Goal: Find specific page/section: Find specific page/section

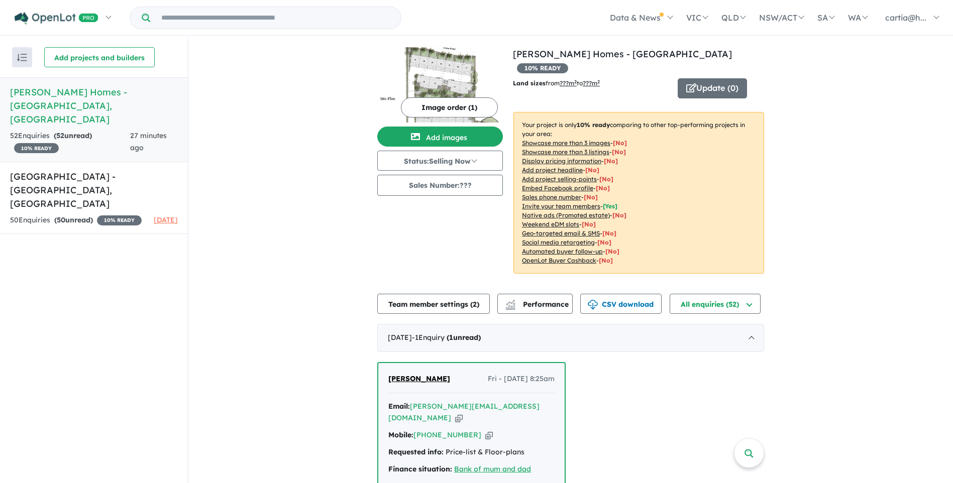
click at [441, 373] on div "[PERSON_NAME] - [DATE] 8:25am" at bounding box center [471, 383] width 166 height 20
drag, startPoint x: 446, startPoint y: 363, endPoint x: 385, endPoint y: 361, distance: 60.8
click at [385, 363] on div "[PERSON_NAME] - [DATE] 8:25am Email: [PERSON_NAME][EMAIL_ADDRESS][DOMAIN_NAME] …" at bounding box center [471, 451] width 186 height 176
copy span "[PERSON_NAME]"
click at [463, 413] on icon "button" at bounding box center [459, 418] width 8 height 11
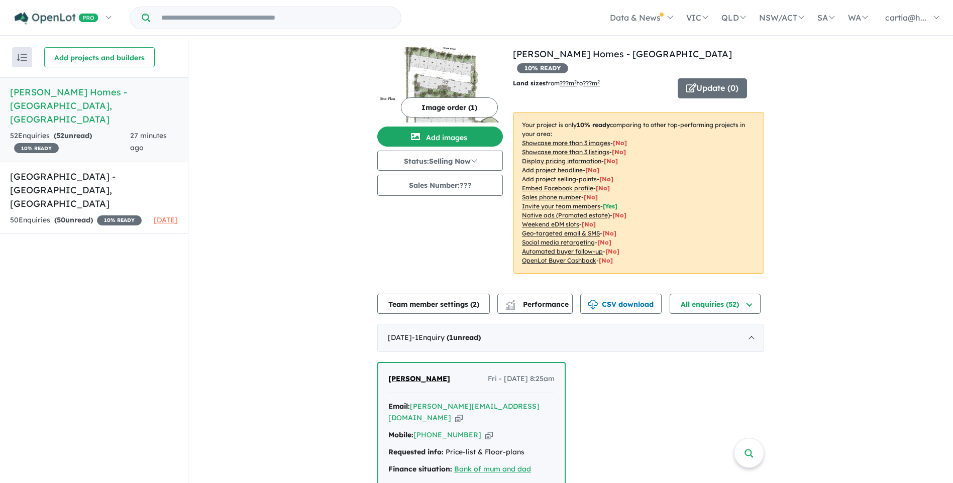
copy span "[PERSON_NAME]"
click at [485, 430] on icon "button" at bounding box center [489, 435] width 8 height 11
copy span "[PERSON_NAME]"
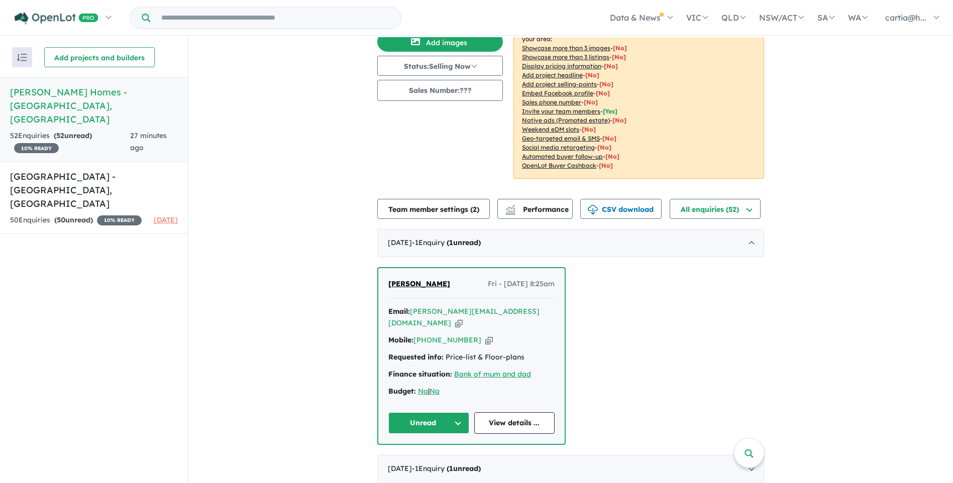
scroll to position [100, 0]
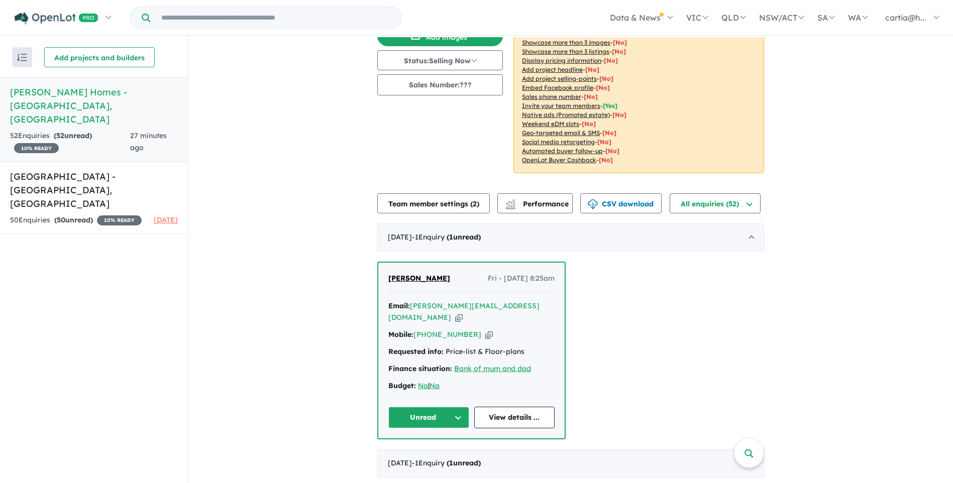
click at [410, 274] on span "[PERSON_NAME]" at bounding box center [419, 278] width 62 height 9
